Goal: Information Seeking & Learning: Learn about a topic

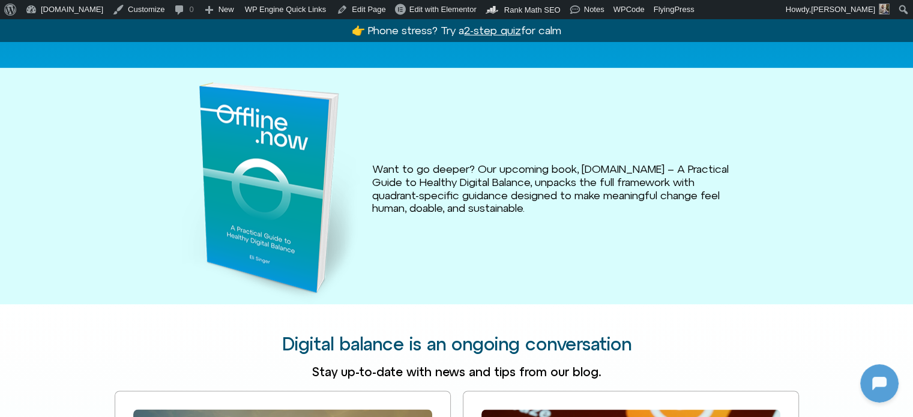
scroll to position [2162, 0]
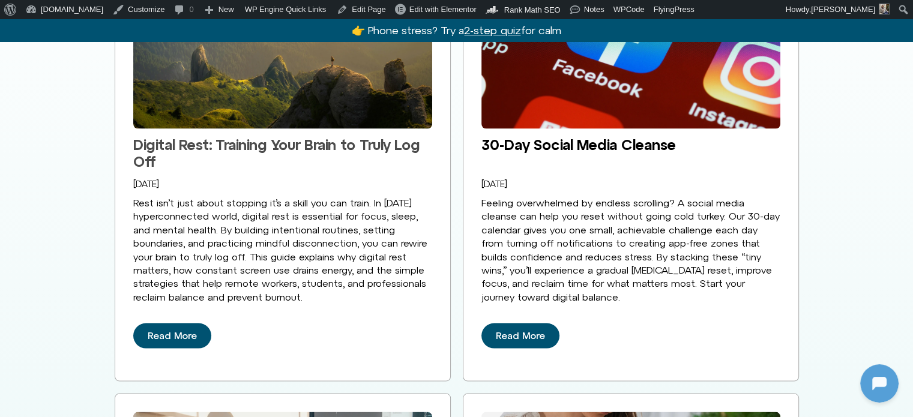
click at [341, 136] on link "Digital Rest: Training Your Brain to Truly Log Off" at bounding box center [276, 153] width 287 height 34
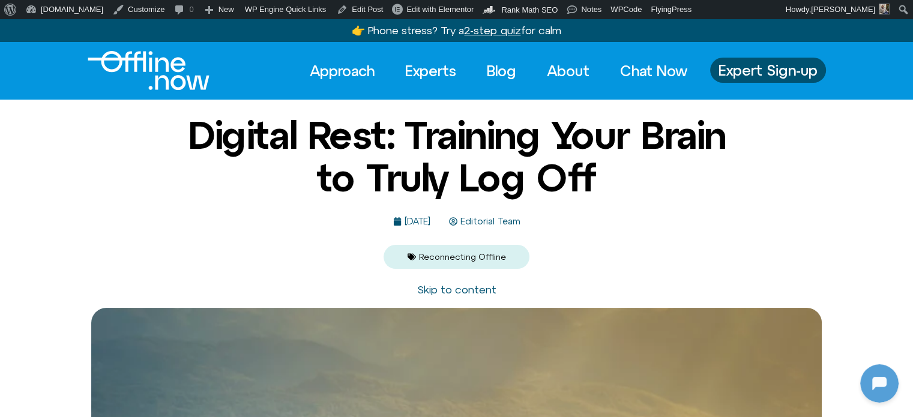
drag, startPoint x: 591, startPoint y: 124, endPoint x: 591, endPoint y: 118, distance: 6.6
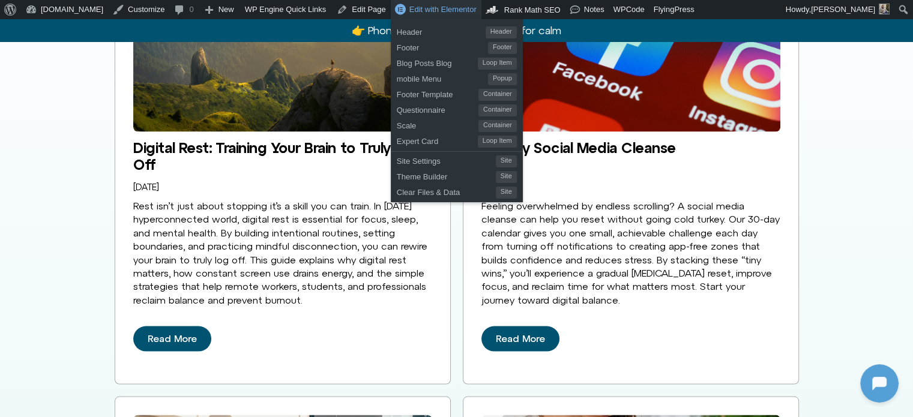
scroll to position [2162, 0]
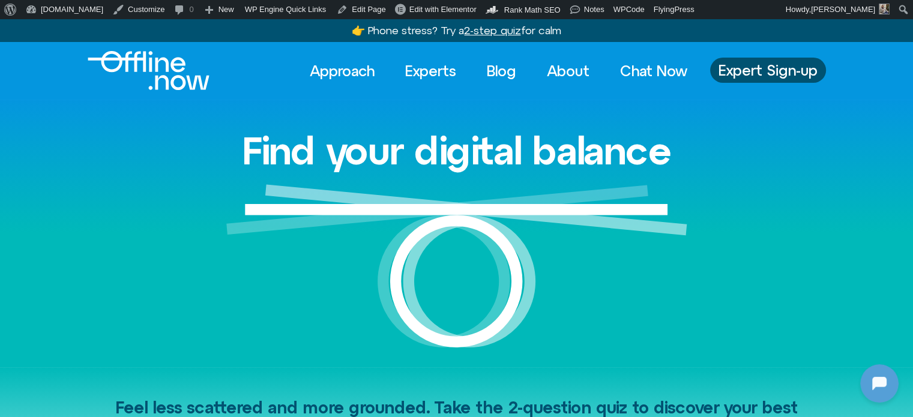
scroll to position [0, 0]
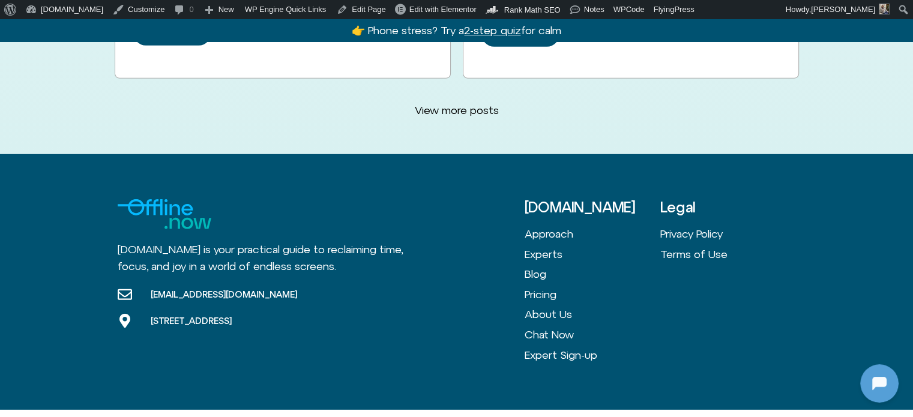
click at [395, 199] on div "Offline.now is your practical guide to reclaiming time, focus, and joy in a wor…" at bounding box center [321, 282] width 407 height 166
